Goal: Task Accomplishment & Management: Manage account settings

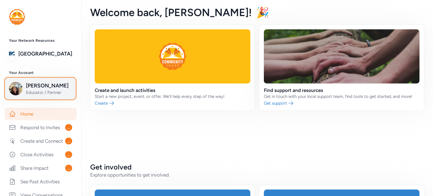
click at [30, 88] on span "[PERSON_NAME]" at bounding box center [49, 86] width 46 height 8
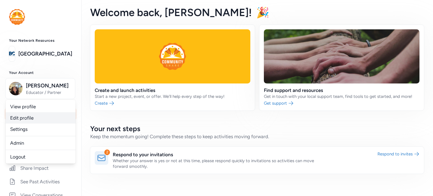
click at [14, 117] on link "Edit profile" at bounding box center [41, 117] width 70 height 11
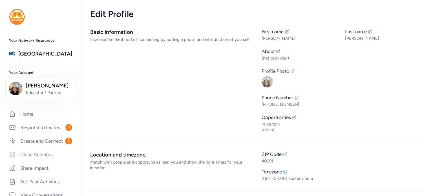
click at [265, 77] on img at bounding box center [267, 81] width 11 height 11
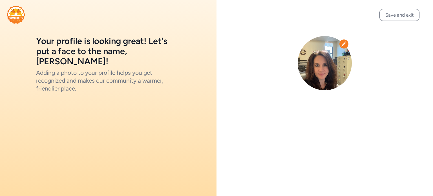
drag, startPoint x: 340, startPoint y: 45, endPoint x: 344, endPoint y: 43, distance: 4.7
click at [343, 44] on div at bounding box center [344, 43] width 9 height 9
click at [344, 43] on icon at bounding box center [344, 44] width 6 height 6
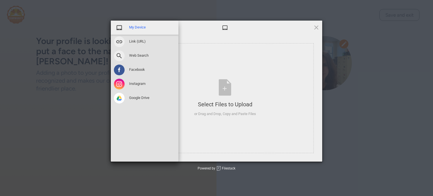
click at [133, 29] on span "My Device" at bounding box center [137, 27] width 17 height 5
click at [138, 32] on div "My Device" at bounding box center [145, 28] width 68 height 14
click at [121, 29] on span at bounding box center [119, 27] width 11 height 11
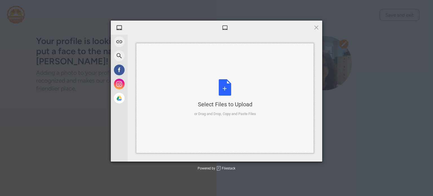
click at [223, 88] on div "Select Files to Upload or Drag and Drop, Copy and Paste Files" at bounding box center [225, 98] width 62 height 38
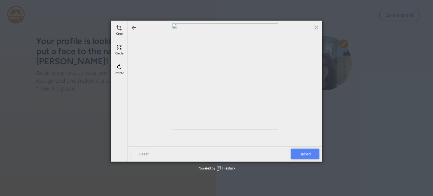
click at [294, 152] on span "Upload" at bounding box center [305, 154] width 28 height 11
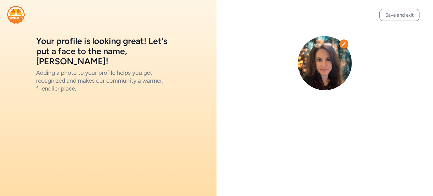
click at [398, 99] on div at bounding box center [325, 63] width 217 height 126
click at [384, 14] on button "Save and exit" at bounding box center [400, 15] width 40 height 12
